Goal: Navigation & Orientation: Understand site structure

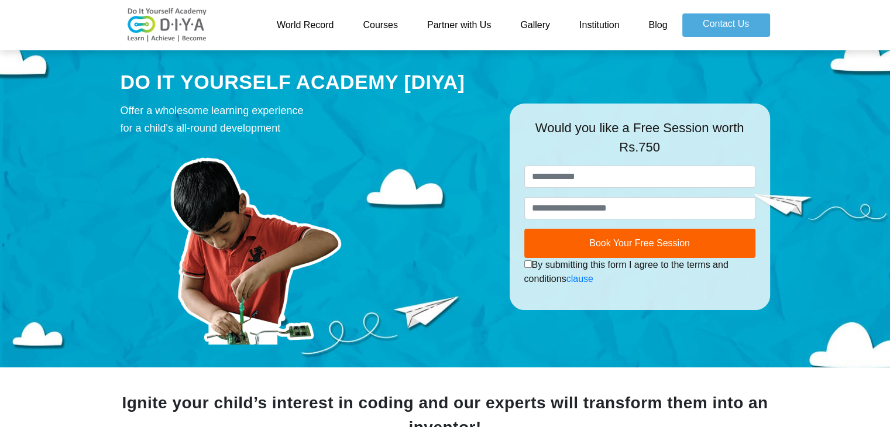
click at [373, 23] on link "Courses" at bounding box center [380, 24] width 64 height 23
click at [435, 29] on link "Partner with Us" at bounding box center [459, 24] width 93 height 23
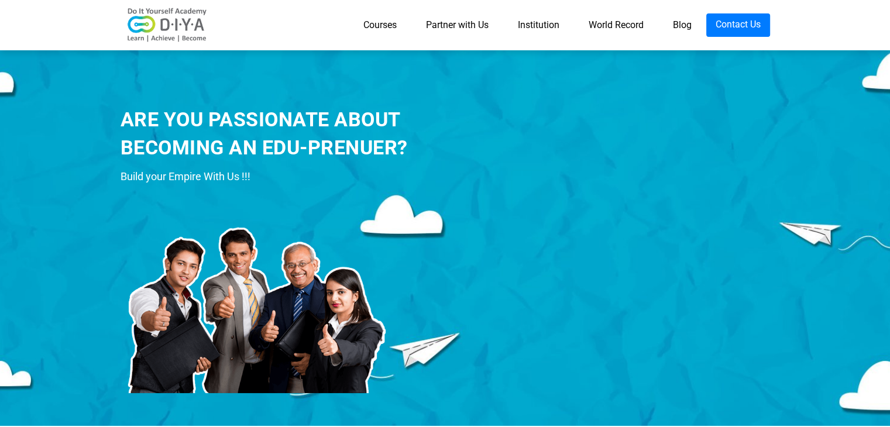
click at [676, 27] on link "Blog" at bounding box center [682, 24] width 48 height 23
